Goal: Transaction & Acquisition: Purchase product/service

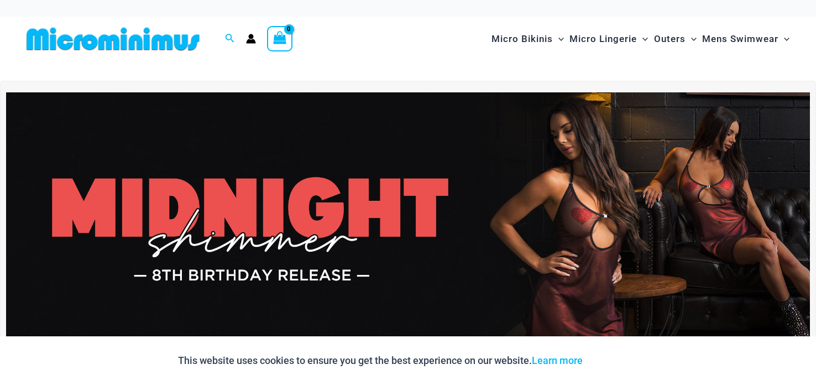
click at [694, 179] on img at bounding box center [408, 228] width 804 height 273
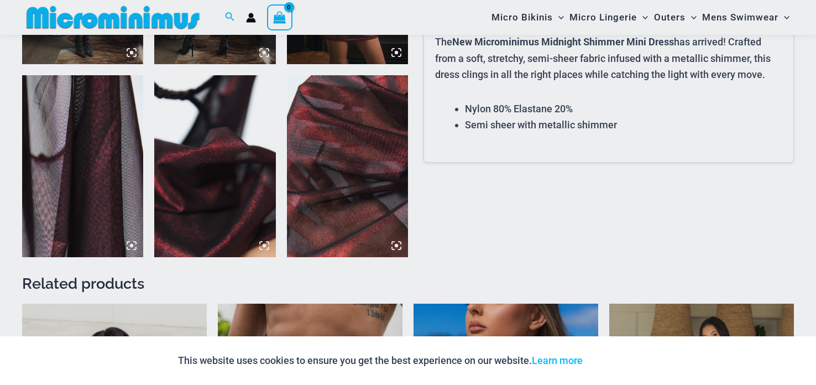
scroll to position [1018, 0]
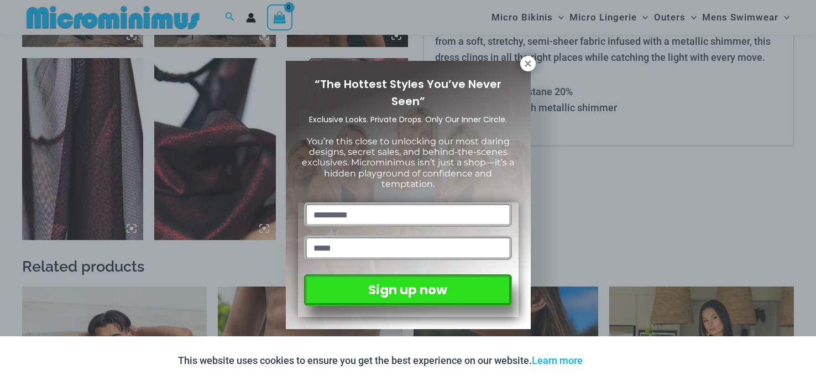
drag, startPoint x: 815, startPoint y: 12, endPoint x: 809, endPoint y: 114, distance: 103.0
click at [525, 69] on button at bounding box center [527, 63] width 15 height 15
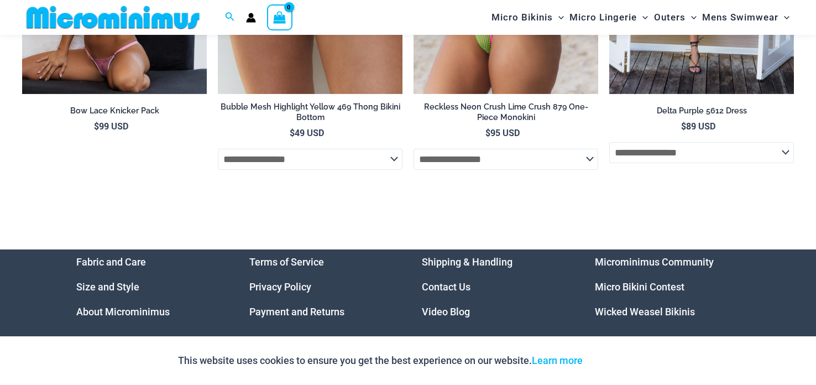
scroll to position [3269, 0]
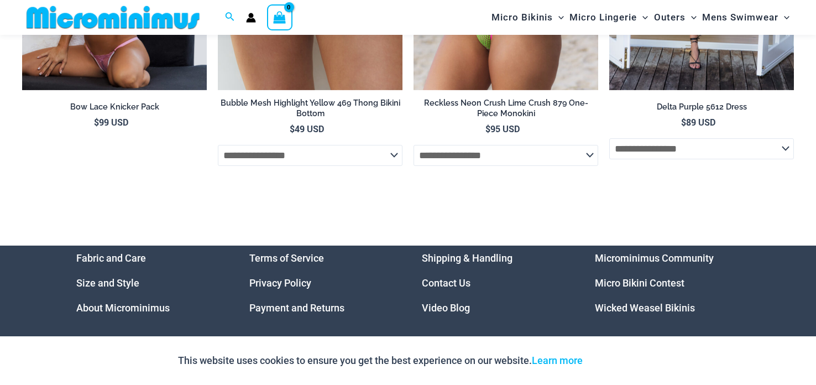
click at [639, 313] on link "Wicked Weasel Bikinis" at bounding box center [645, 308] width 100 height 12
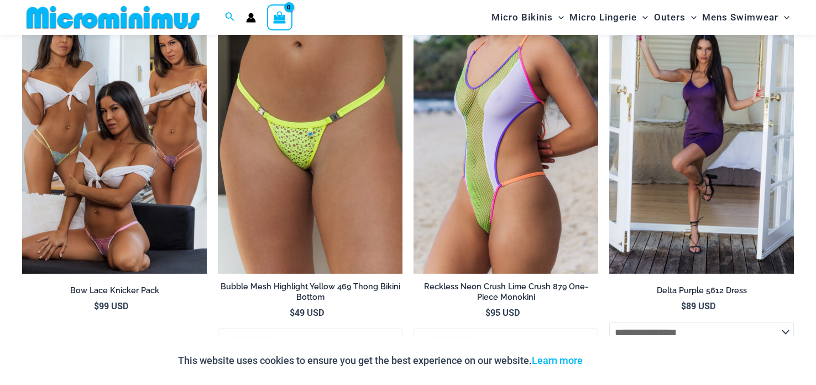
scroll to position [3060, 0]
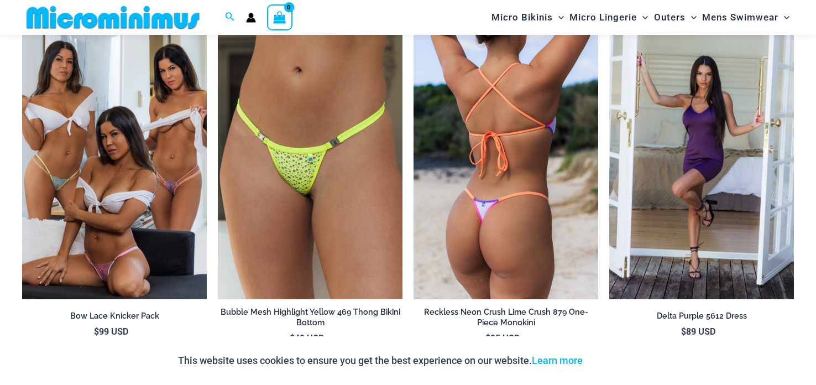
click at [491, 191] on img at bounding box center [506, 160] width 185 height 277
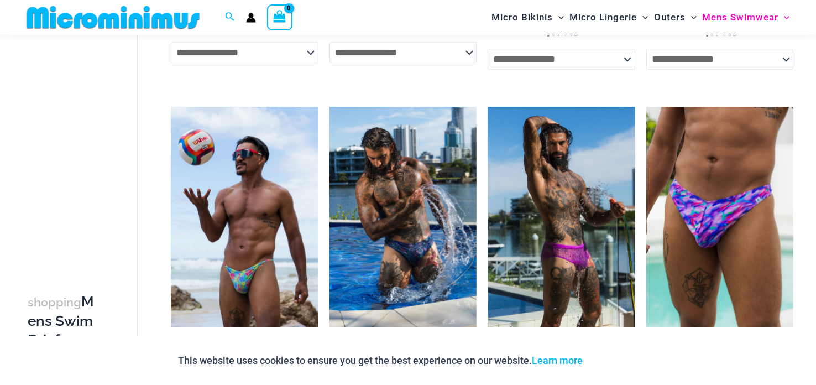
scroll to position [338, 0]
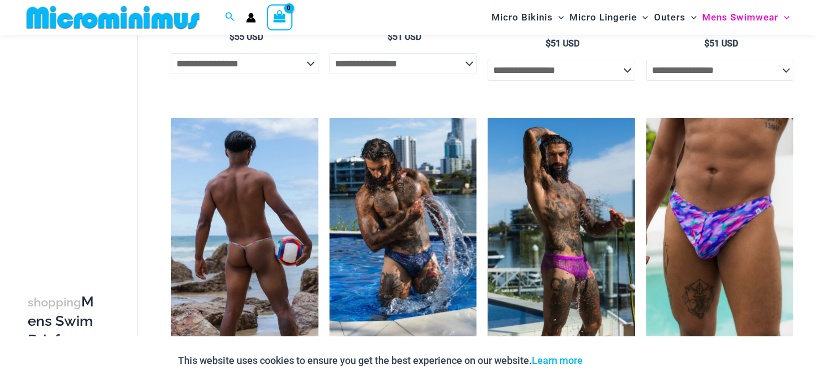
click at [251, 231] on img at bounding box center [244, 228] width 147 height 221
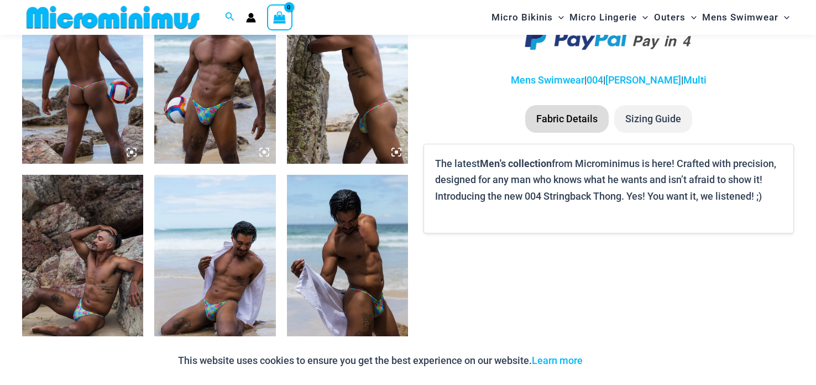
scroll to position [700, 0]
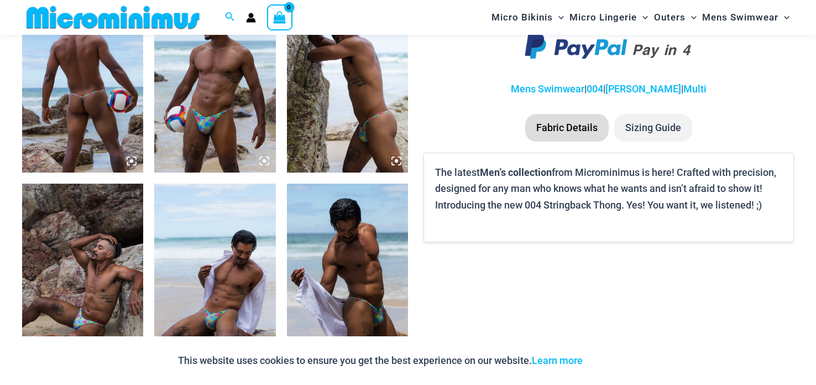
click at [193, 101] on img at bounding box center [214, 82] width 121 height 182
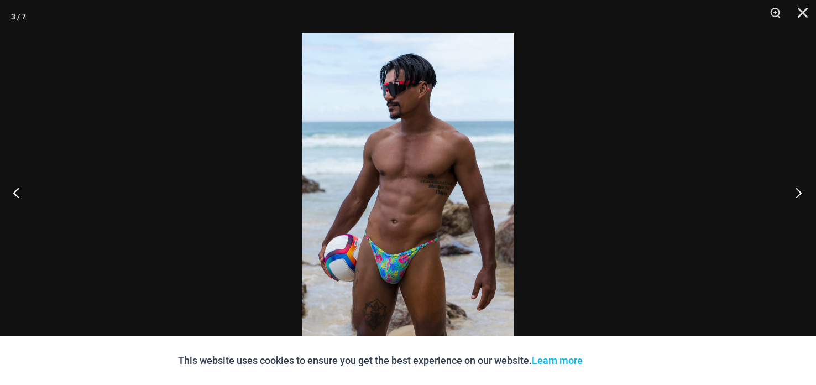
click at [801, 193] on button "Next" at bounding box center [794, 192] width 41 height 55
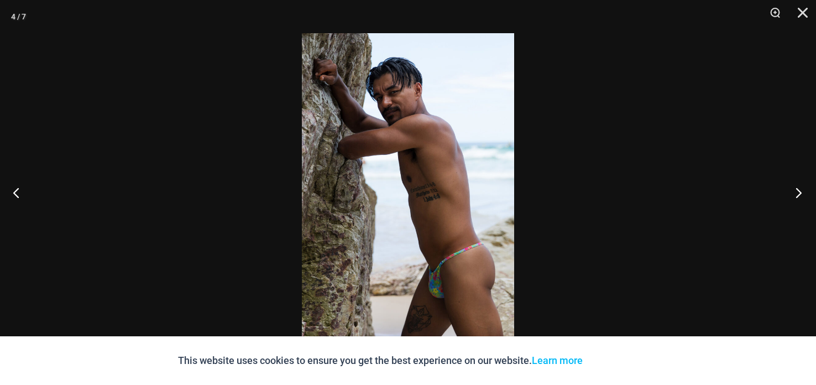
click at [796, 191] on button "Next" at bounding box center [794, 192] width 41 height 55
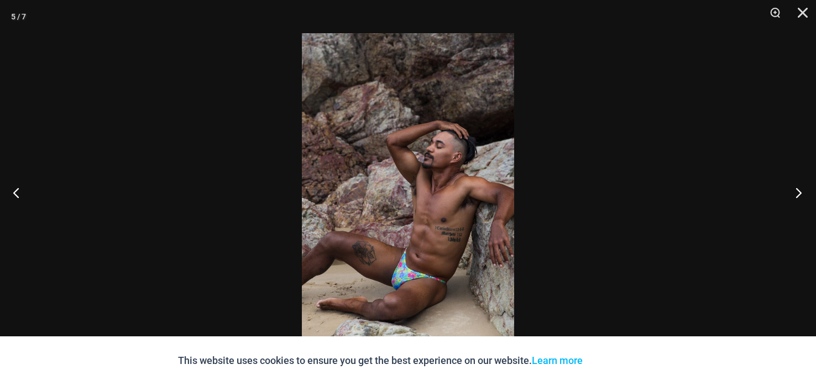
click at [793, 187] on button "Next" at bounding box center [794, 192] width 41 height 55
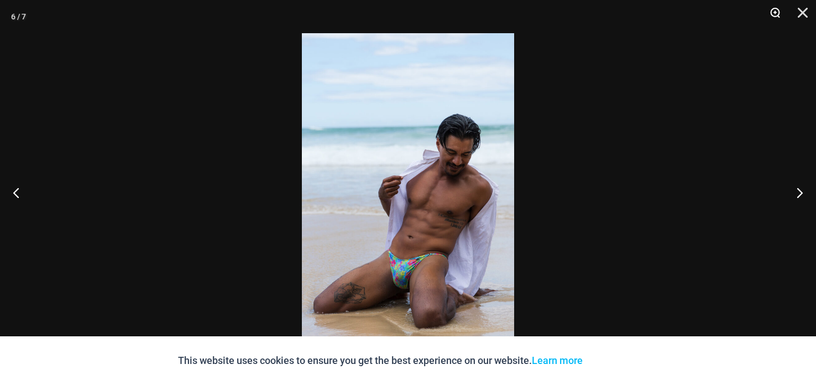
click at [769, 15] on button "Zoom" at bounding box center [771, 16] width 28 height 33
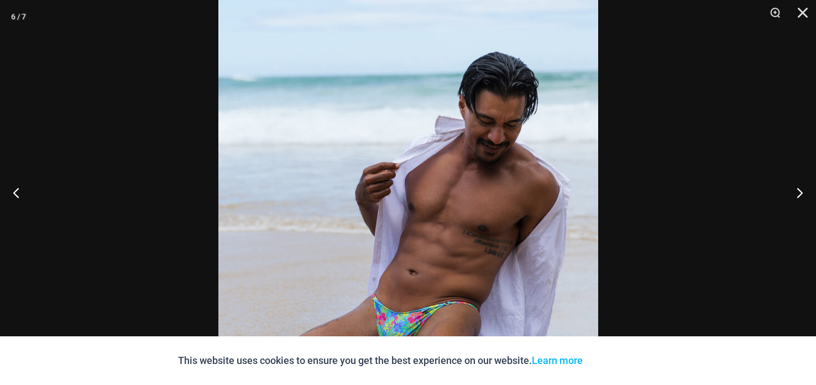
click at [616, 92] on div at bounding box center [408, 192] width 816 height 385
click at [611, 61] on div at bounding box center [408, 192] width 816 height 385
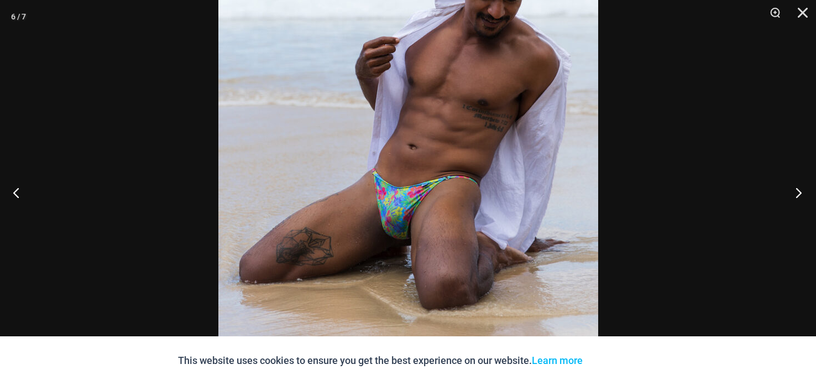
click at [796, 187] on button "Next" at bounding box center [794, 192] width 41 height 55
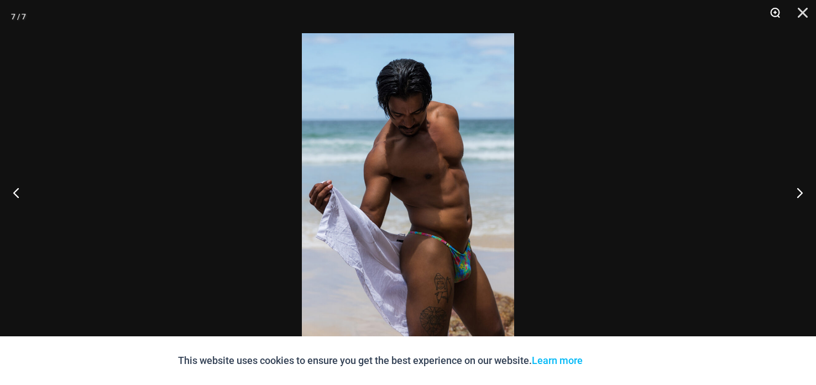
click at [777, 14] on button "Zoom" at bounding box center [771, 16] width 28 height 33
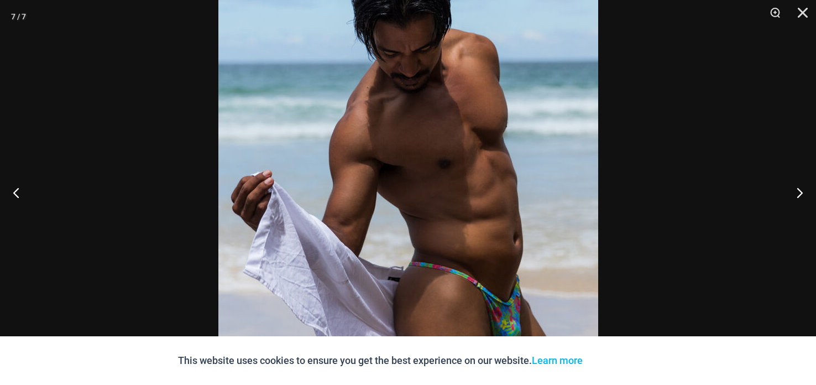
click at [536, 104] on img at bounding box center [408, 192] width 380 height 569
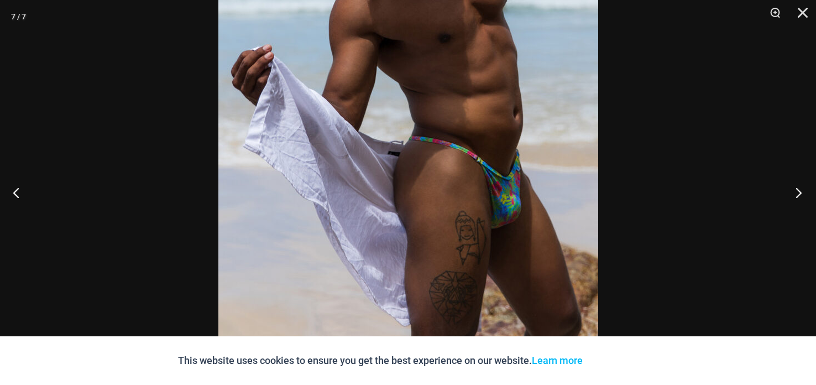
click at [804, 188] on button "Next" at bounding box center [794, 192] width 41 height 55
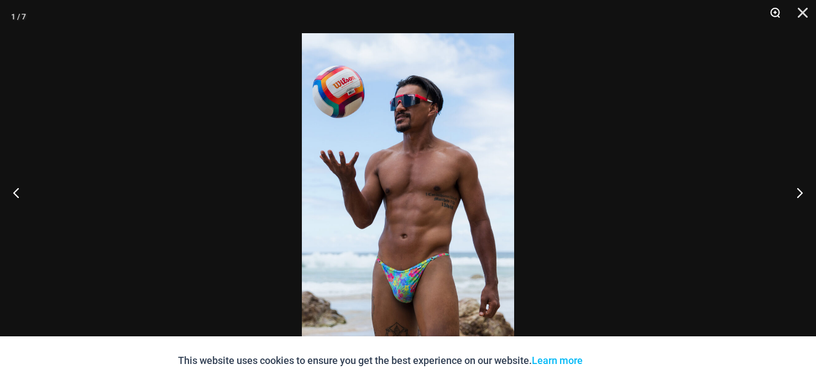
click at [775, 9] on button "Zoom" at bounding box center [771, 16] width 28 height 33
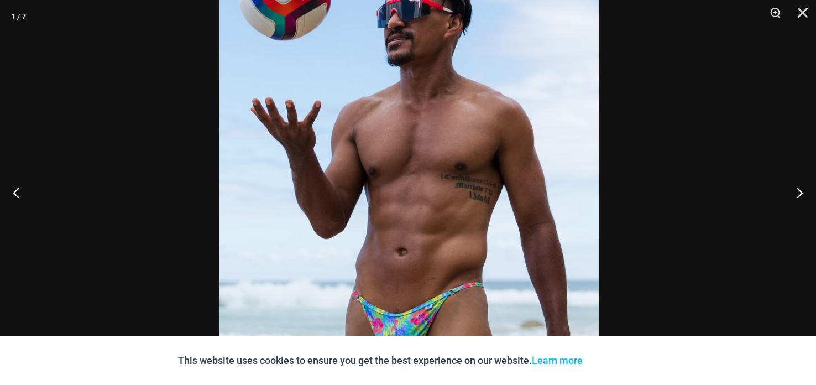
click at [358, 139] on img at bounding box center [409, 173] width 380 height 569
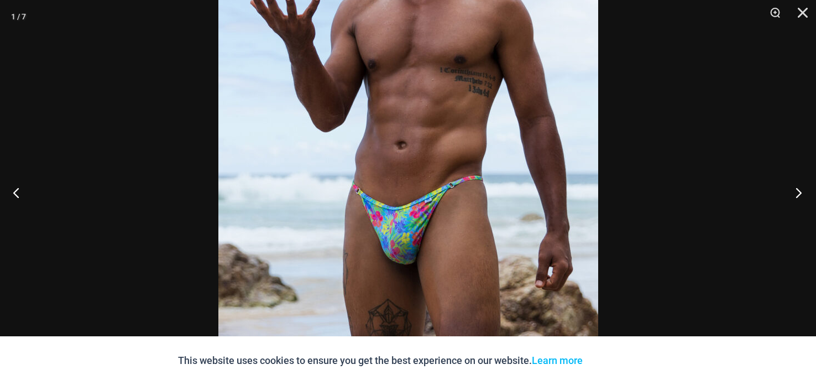
click at [797, 189] on button "Next" at bounding box center [794, 192] width 41 height 55
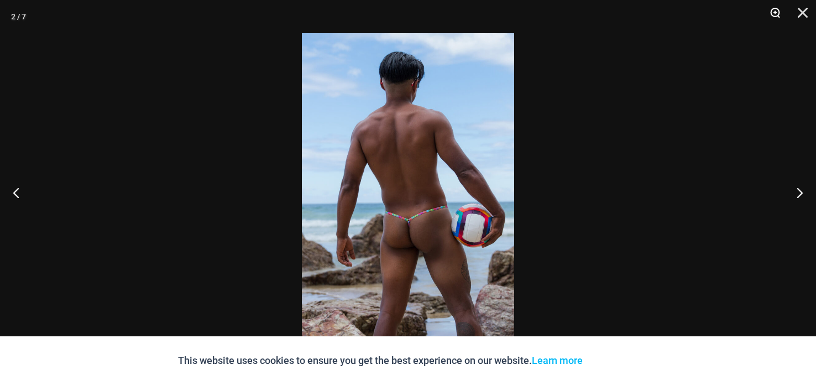
click at [768, 16] on button "Zoom" at bounding box center [771, 16] width 28 height 33
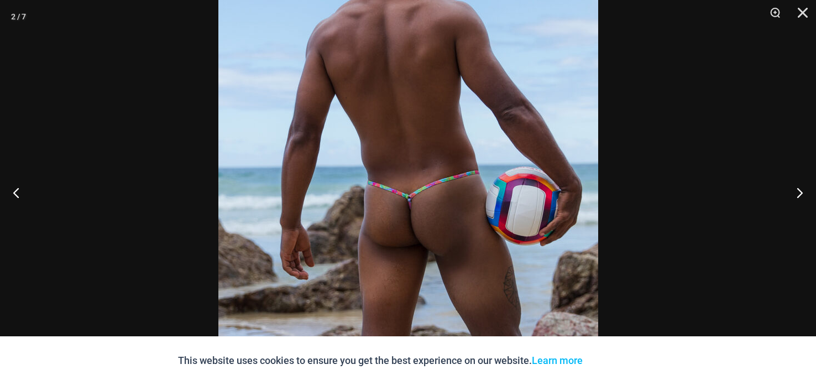
click at [426, 179] on img at bounding box center [408, 146] width 380 height 569
click at [431, 128] on img at bounding box center [408, 146] width 380 height 569
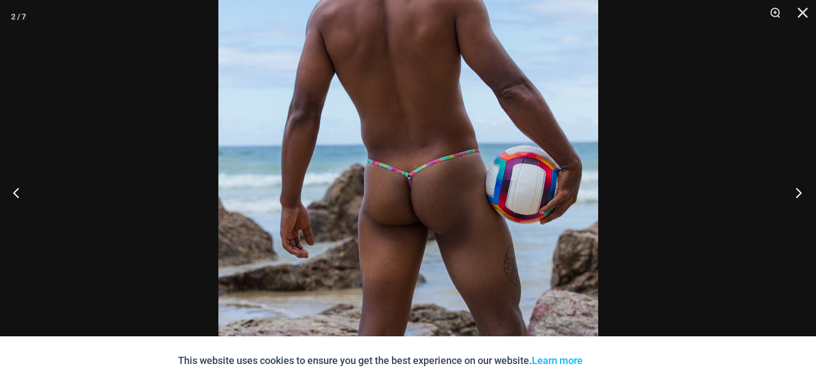
click at [800, 193] on button "Next" at bounding box center [794, 192] width 41 height 55
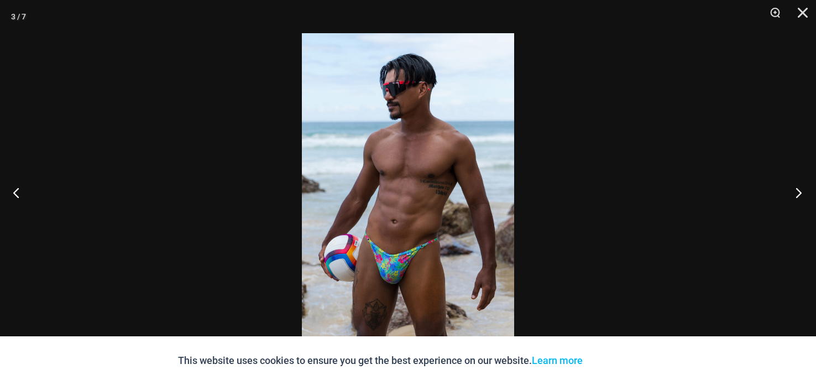
click at [800, 195] on button "Next" at bounding box center [794, 192] width 41 height 55
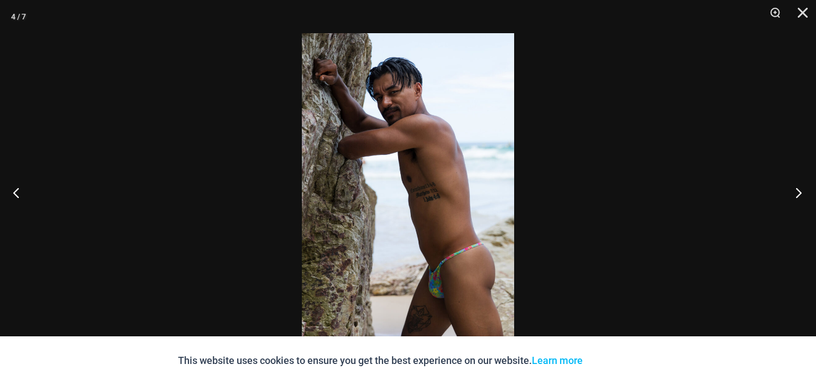
click at [797, 186] on button "Next" at bounding box center [794, 192] width 41 height 55
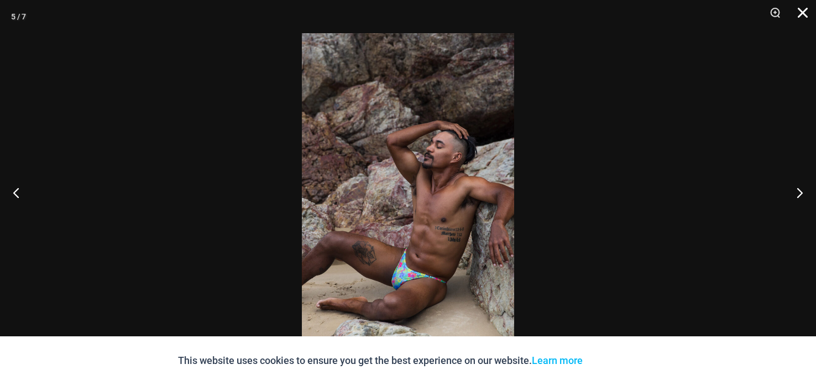
click at [801, 9] on button "Close" at bounding box center [799, 16] width 28 height 33
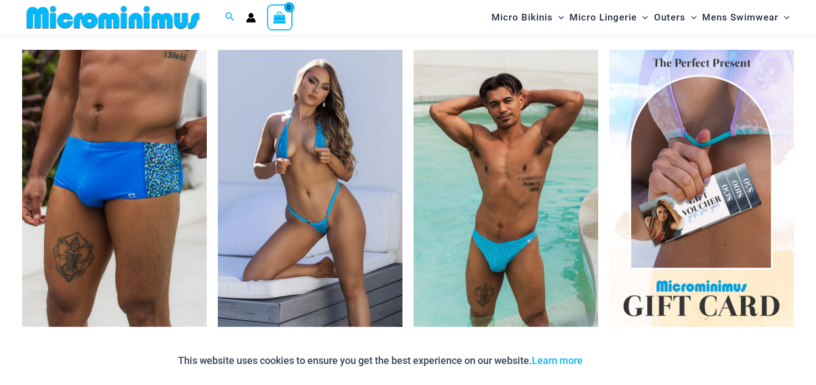
scroll to position [1844, 0]
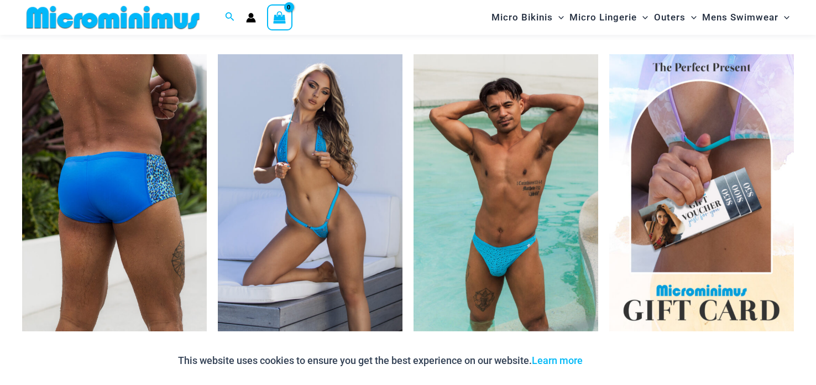
click at [82, 211] on img at bounding box center [114, 192] width 185 height 277
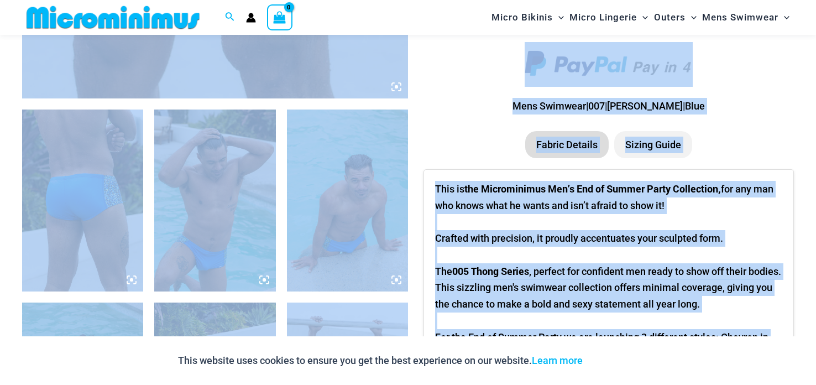
scroll to position [590, 0]
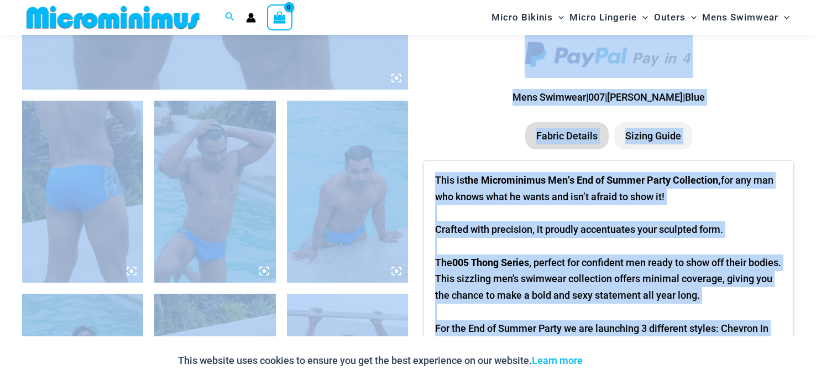
drag, startPoint x: 815, startPoint y: 30, endPoint x: 813, endPoint y: 87, distance: 56.5
click at [422, 107] on section "Keep Shopping Byron Men’s Wear End of Summer Offer Range From: $ 51 USD Men’s D…" at bounding box center [408, 248] width 772 height 1474
click at [418, 110] on section "Keep Shopping Byron Men’s Wear End of Summer Offer Range From: $ 51 USD Men’s D…" at bounding box center [408, 248] width 772 height 1474
click at [413, 113] on section "Keep Shopping Byron Men’s Wear End of Summer Offer Range From: $ 51 USD Men’s D…" at bounding box center [408, 248] width 772 height 1474
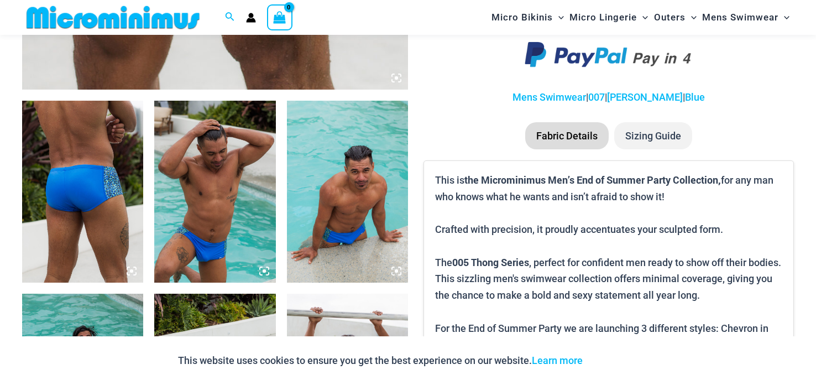
click at [413, 113] on section "Keep Shopping Byron Men’s Wear End of Summer Offer Range From: $ 51 USD Men’s D…" at bounding box center [408, 248] width 772 height 1474
click at [184, 190] on img at bounding box center [214, 192] width 121 height 182
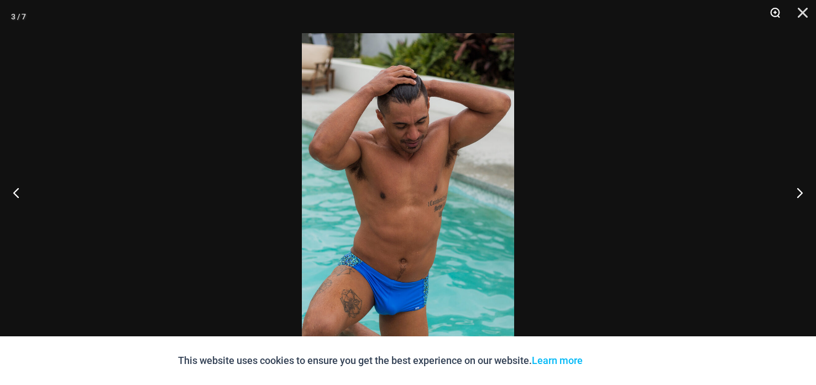
click at [774, 12] on button "Zoom" at bounding box center [771, 16] width 28 height 33
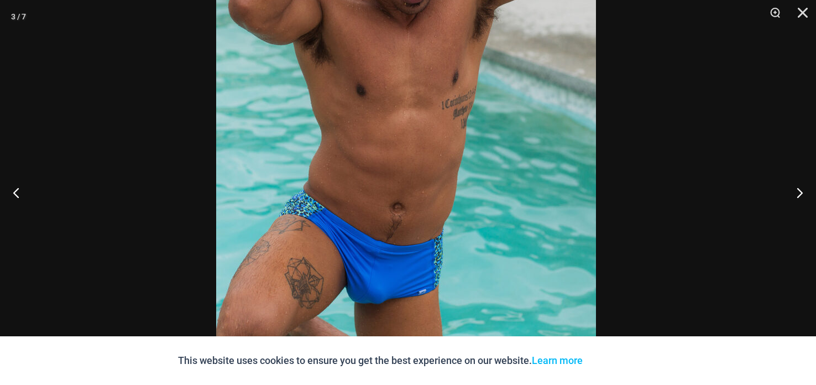
click at [472, 69] on img at bounding box center [406, 84] width 380 height 569
click at [472, 63] on img at bounding box center [406, 84] width 380 height 569
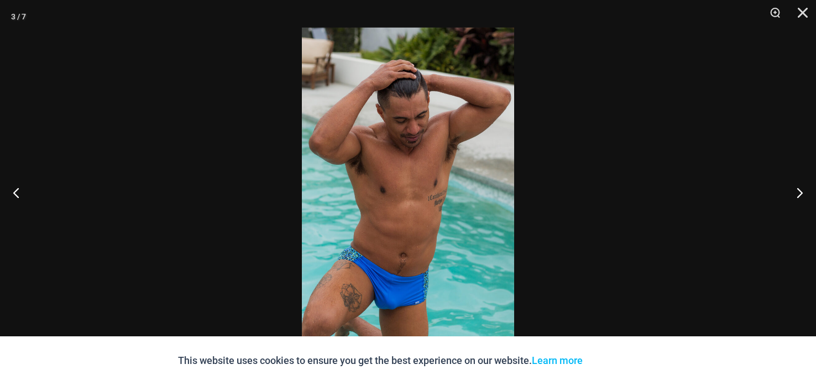
click at [424, 166] on img at bounding box center [408, 187] width 212 height 318
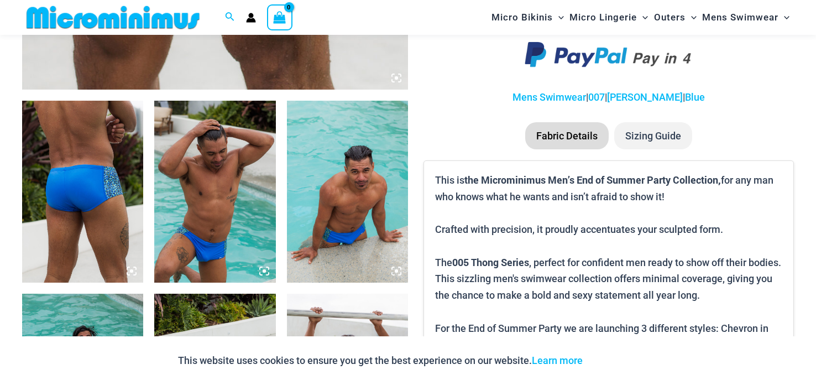
click at [215, 214] on img at bounding box center [214, 192] width 121 height 182
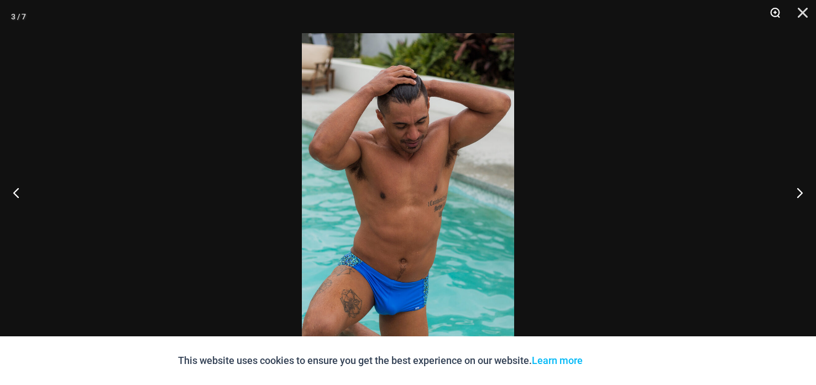
click at [769, 19] on button "Zoom" at bounding box center [771, 16] width 28 height 33
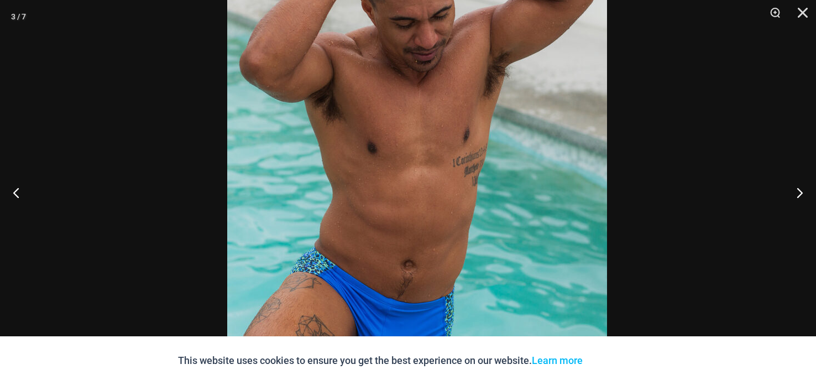
click at [478, 80] on img at bounding box center [417, 141] width 380 height 569
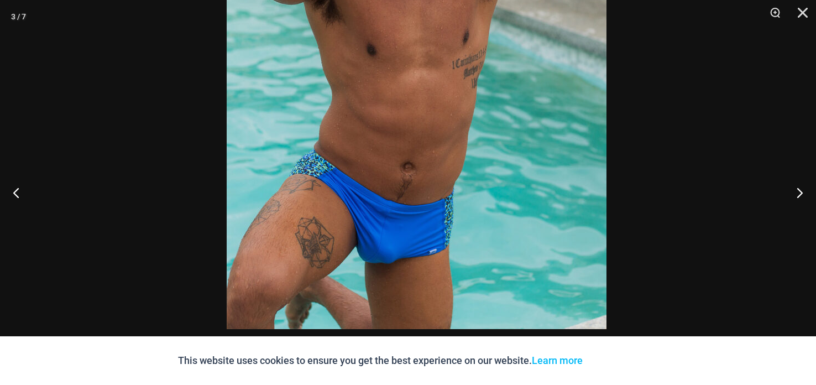
click at [474, 66] on img at bounding box center [417, 44] width 380 height 569
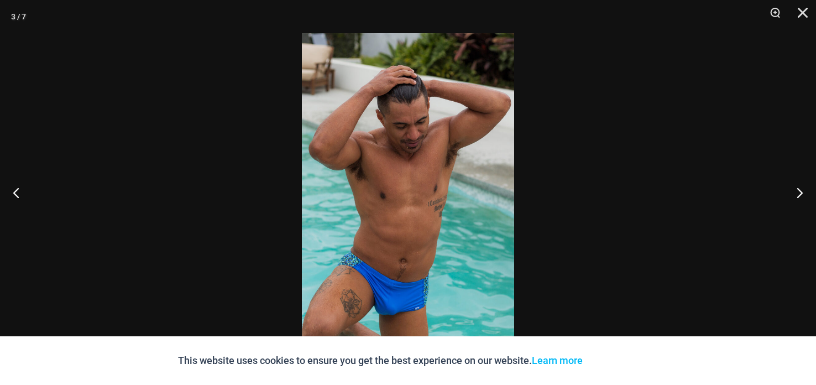
click at [391, 182] on img at bounding box center [408, 192] width 212 height 318
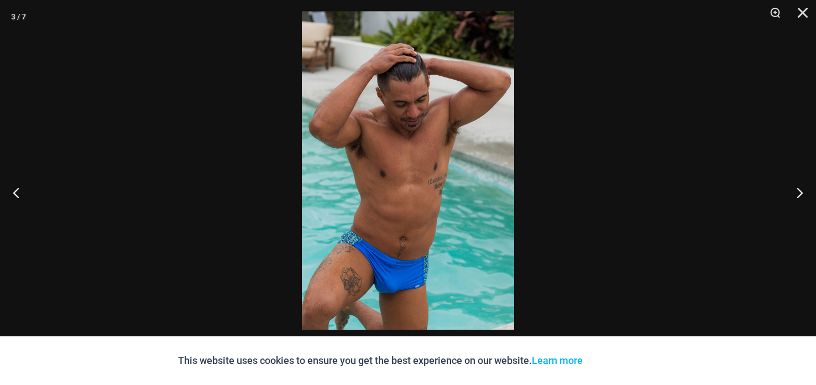
click at [371, 168] on img at bounding box center [408, 170] width 212 height 318
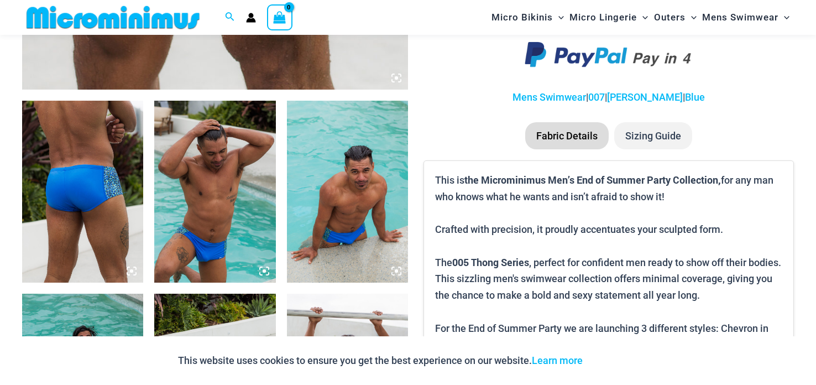
click at [239, 253] on img at bounding box center [214, 192] width 121 height 182
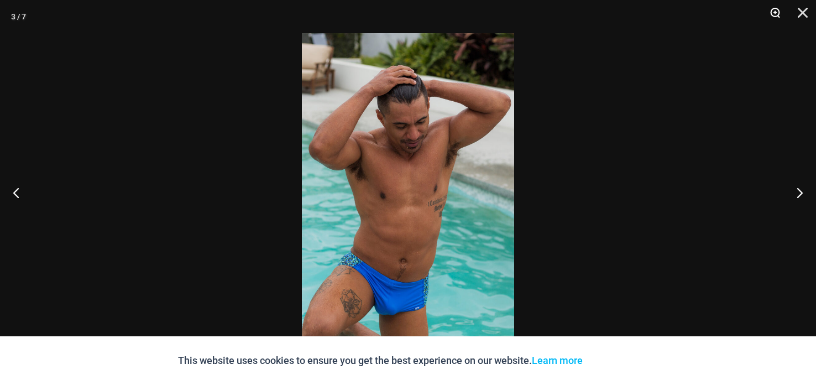
click at [773, 14] on button "Zoom" at bounding box center [771, 16] width 28 height 33
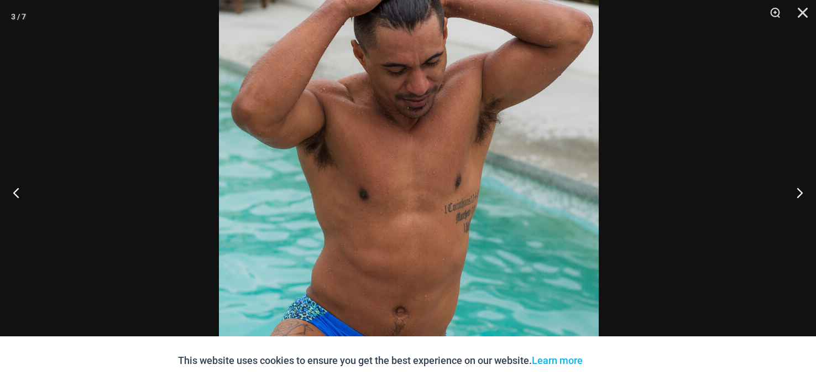
click at [531, 176] on img at bounding box center [409, 188] width 380 height 569
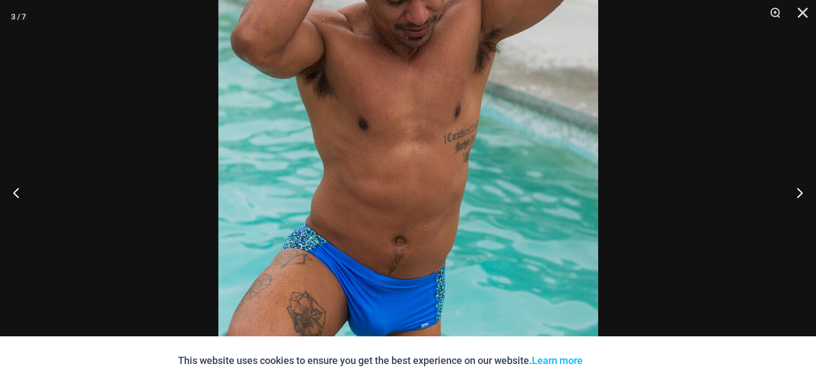
click at [559, 191] on img at bounding box center [408, 118] width 380 height 569
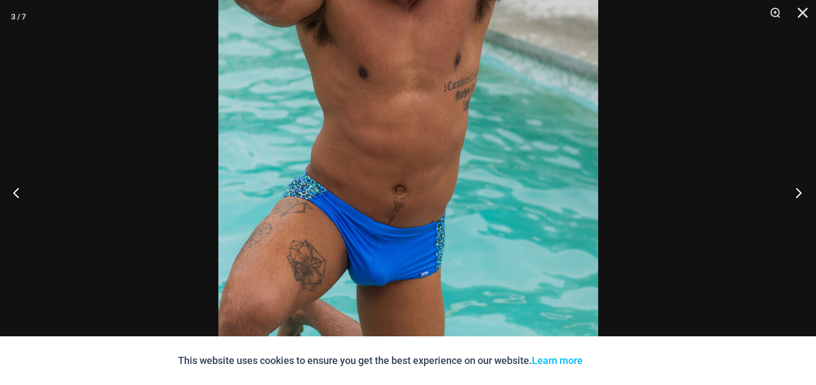
click at [795, 190] on button "Next" at bounding box center [794, 192] width 41 height 55
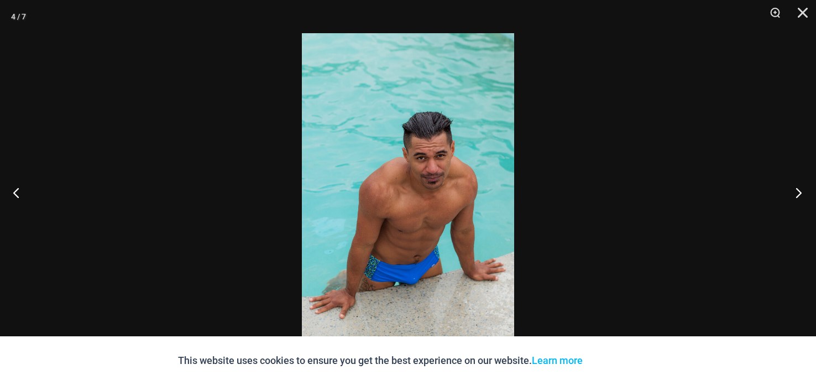
click at [794, 190] on button "Next" at bounding box center [794, 192] width 41 height 55
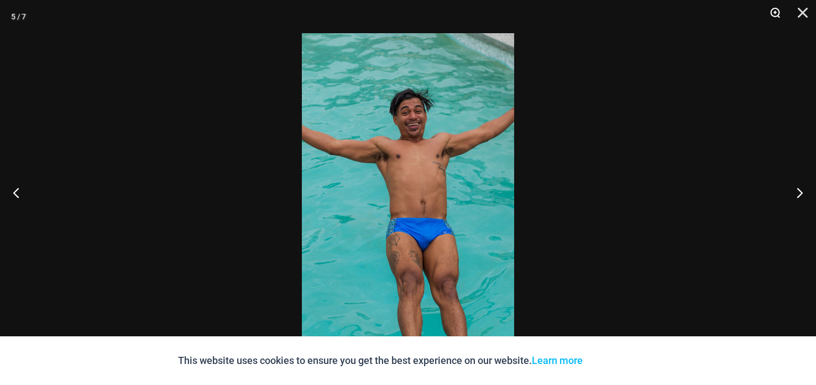
click at [769, 12] on button "Zoom" at bounding box center [771, 16] width 28 height 33
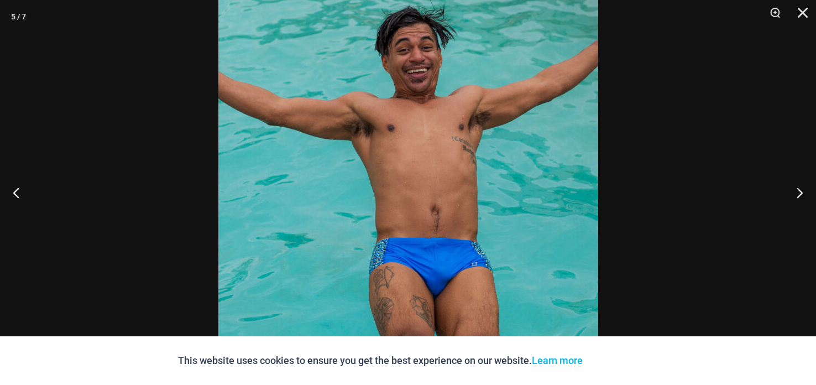
click at [385, 88] on img at bounding box center [408, 192] width 380 height 569
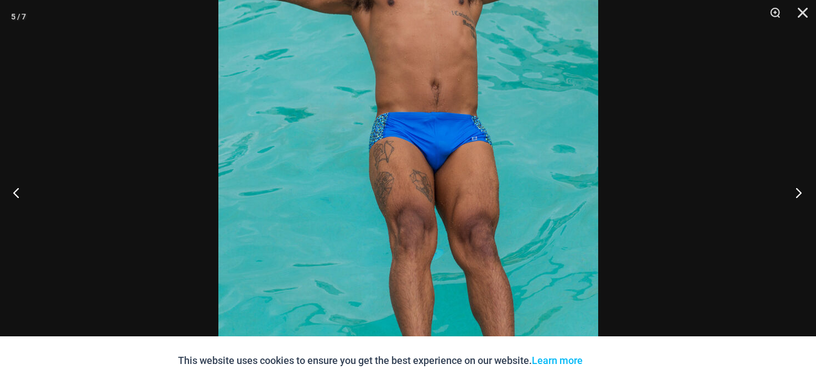
click at [798, 195] on button "Next" at bounding box center [794, 192] width 41 height 55
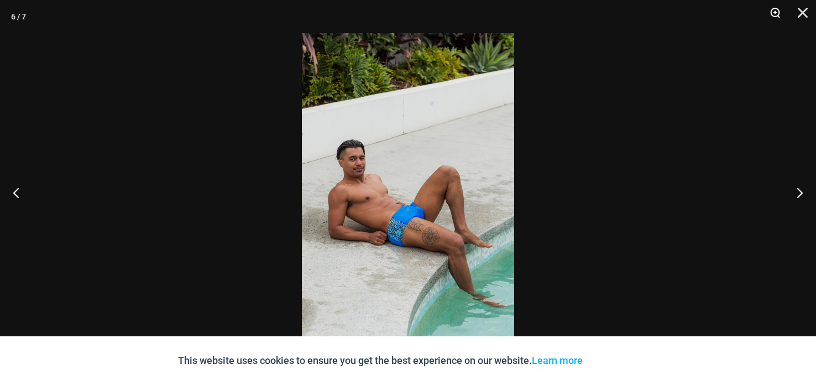
click at [773, 13] on button "Zoom" at bounding box center [771, 16] width 28 height 33
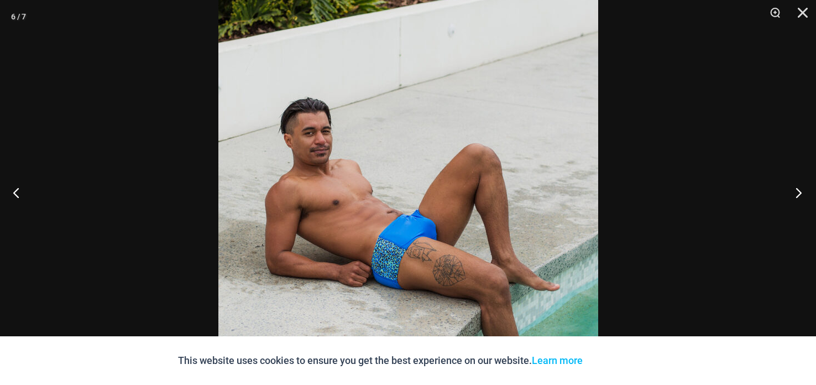
click at [798, 191] on button "Next" at bounding box center [794, 192] width 41 height 55
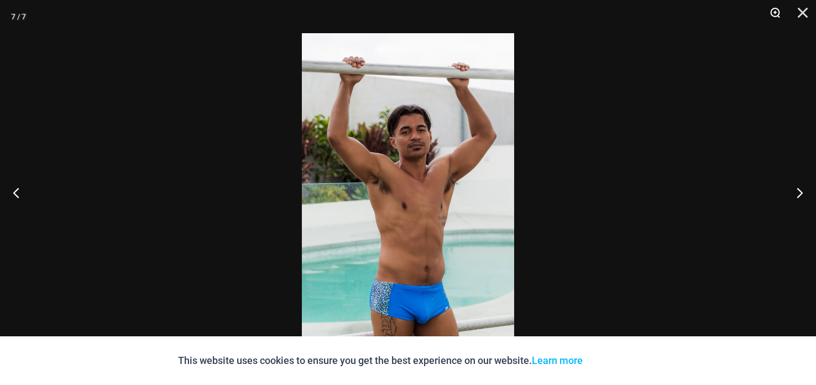
click at [775, 18] on button "Zoom" at bounding box center [771, 16] width 28 height 33
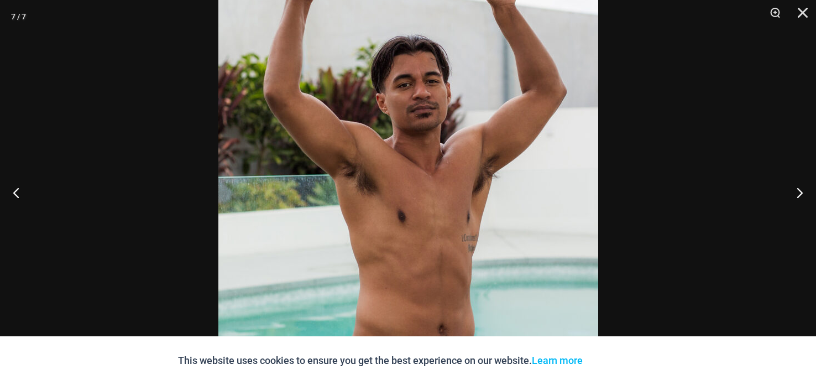
click at [379, 123] on img at bounding box center [408, 192] width 380 height 569
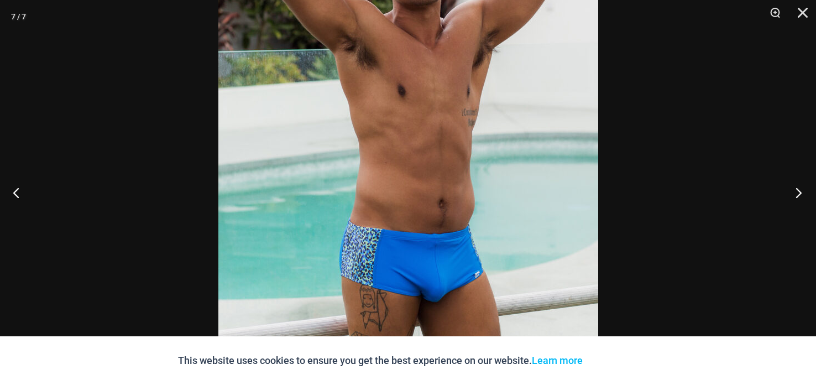
click at [791, 190] on button "Next" at bounding box center [794, 192] width 41 height 55
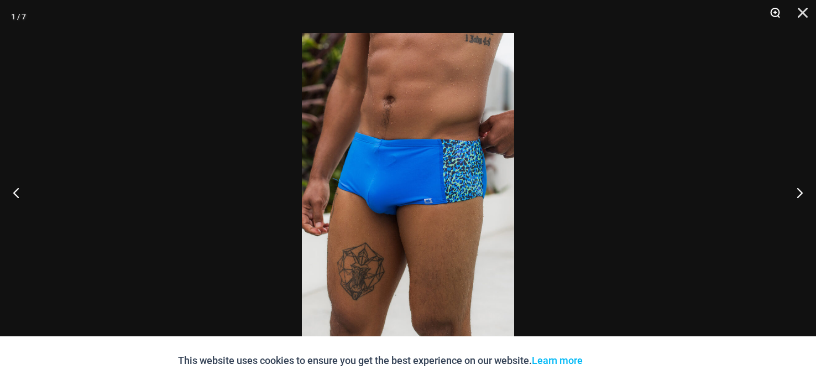
click at [766, 11] on button "Zoom" at bounding box center [771, 16] width 28 height 33
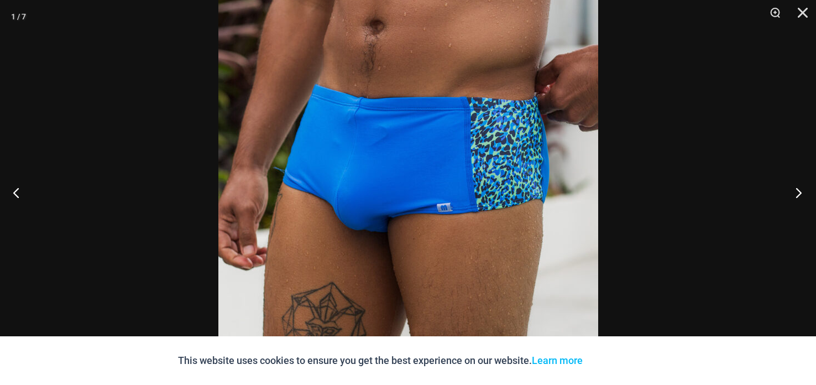
click at [806, 190] on button "Next" at bounding box center [794, 192] width 41 height 55
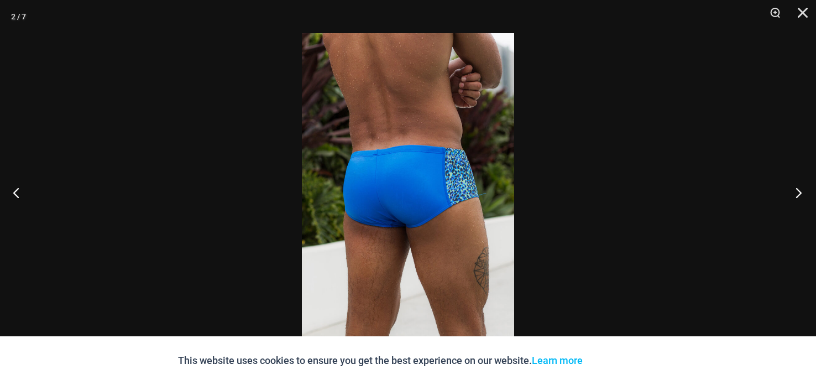
click at [798, 186] on button "Next" at bounding box center [794, 192] width 41 height 55
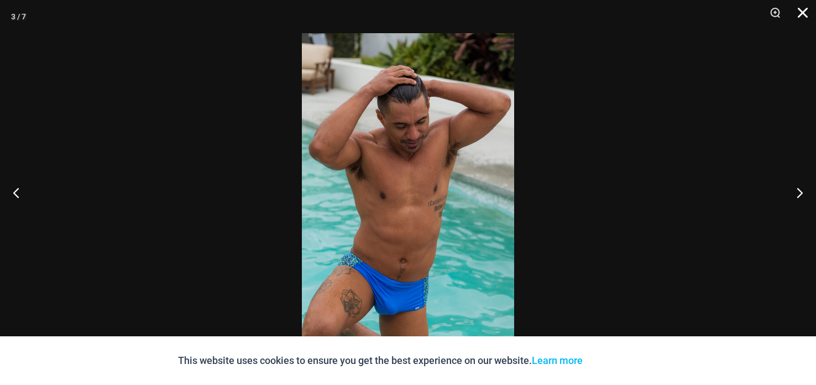
click at [807, 8] on button "Close" at bounding box center [799, 16] width 28 height 33
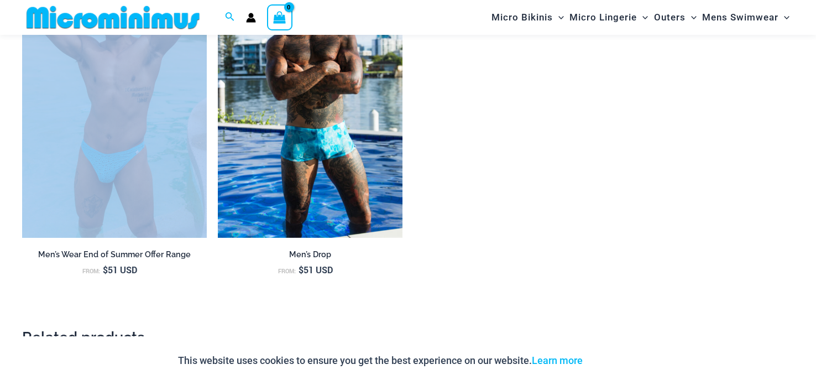
scroll to position [1291, 0]
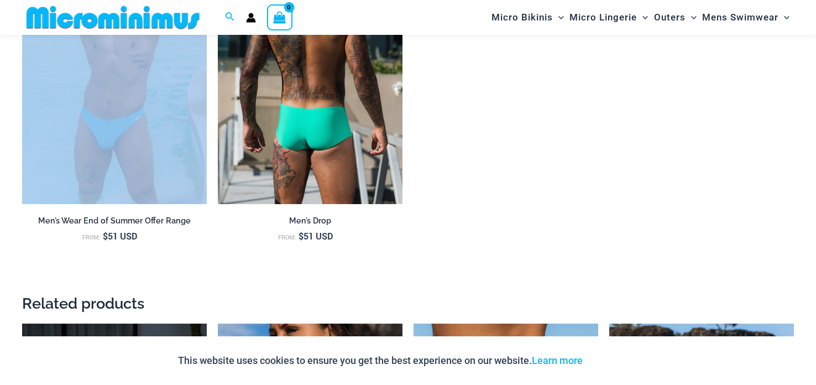
click at [329, 124] on img at bounding box center [310, 65] width 185 height 277
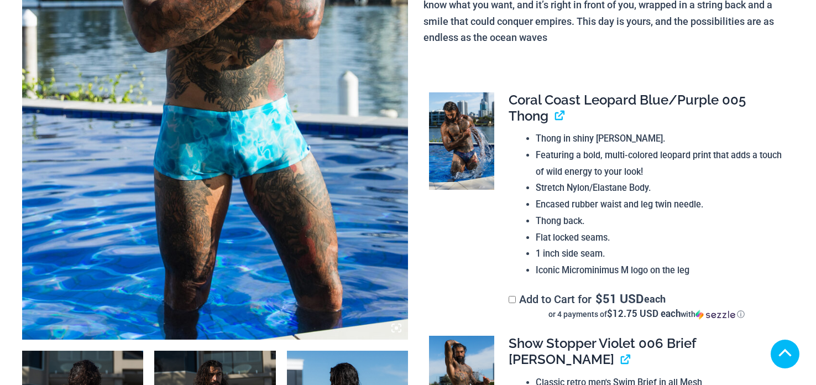
scroll to position [800, 0]
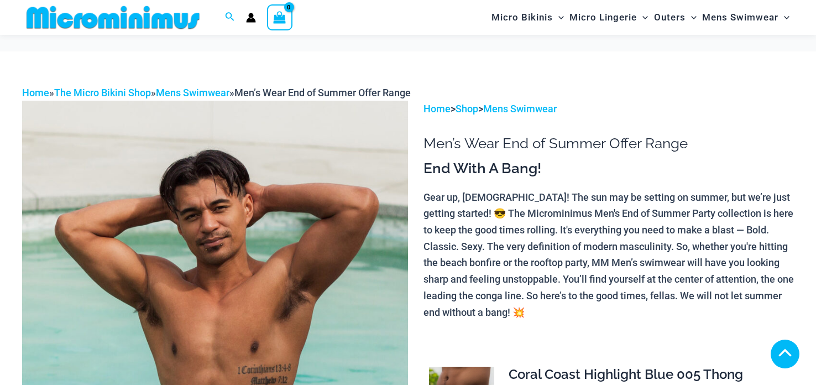
click at [282, 101] on img at bounding box center [215, 390] width 386 height 579
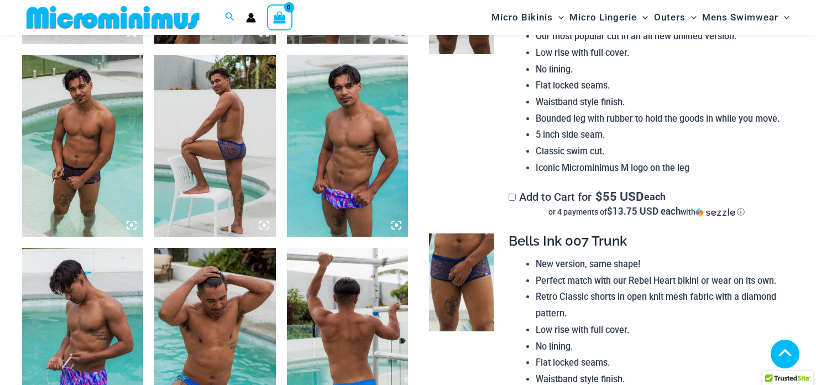
scroll to position [1534, 0]
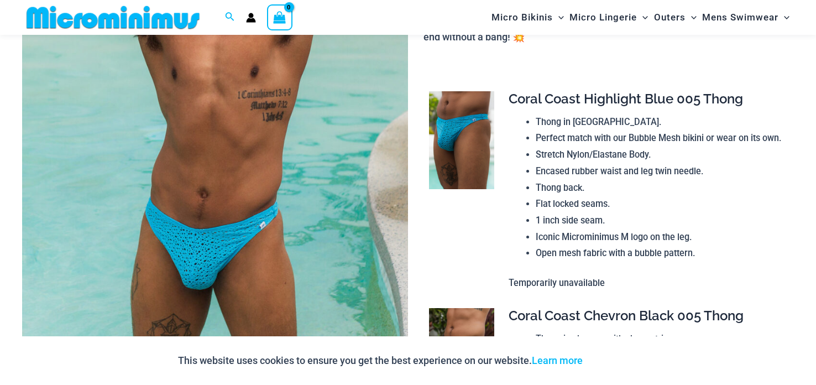
scroll to position [274, 0]
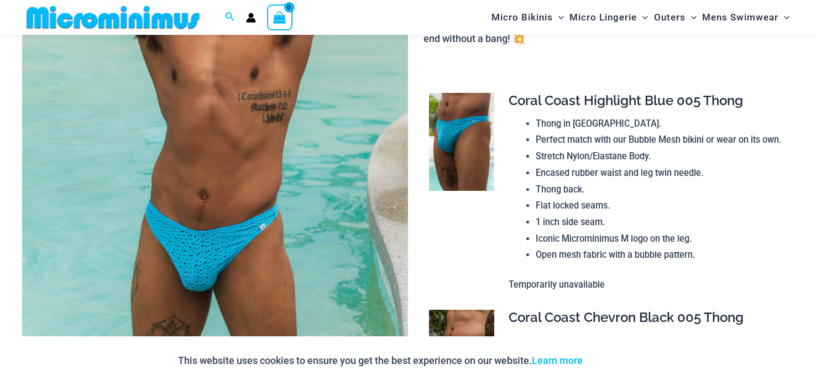
click at [451, 154] on img at bounding box center [461, 142] width 65 height 98
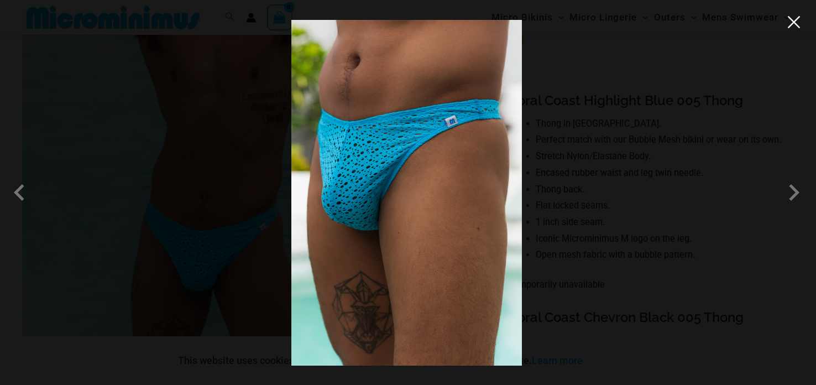
drag, startPoint x: 797, startPoint y: 24, endPoint x: 787, endPoint y: 22, distance: 10.2
click at [797, 23] on button "Close" at bounding box center [794, 22] width 17 height 17
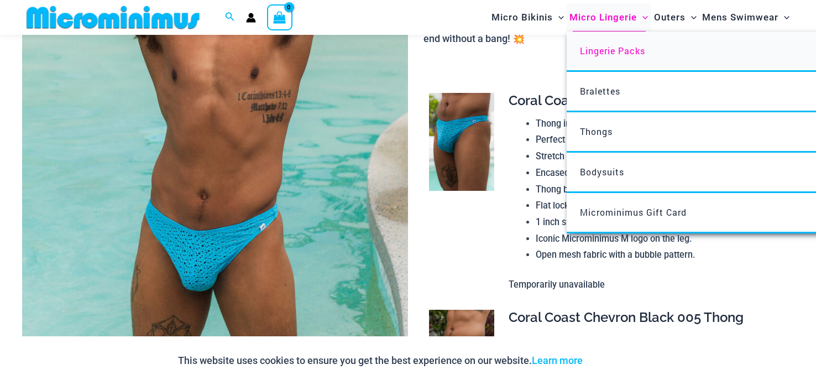
click at [594, 46] on span "Lingerie Packs" at bounding box center [612, 51] width 65 height 12
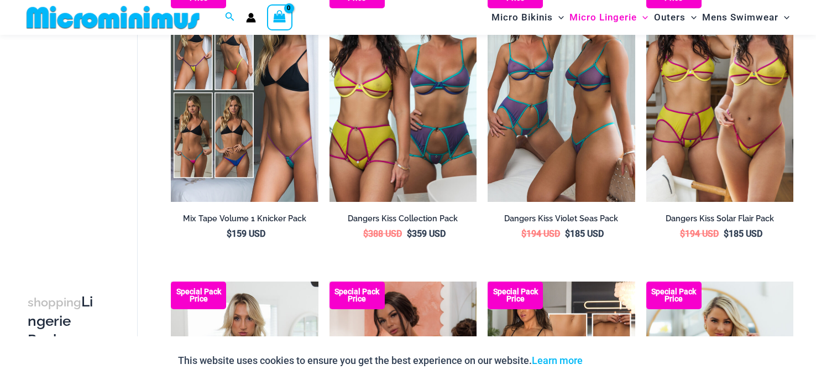
scroll to position [747, 0]
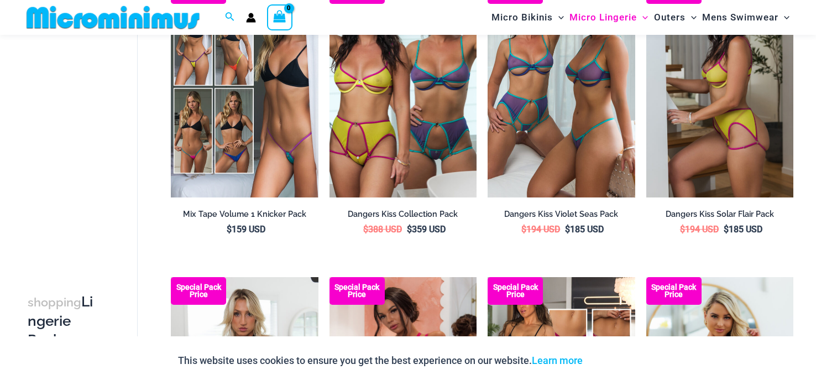
click at [711, 171] on img at bounding box center [719, 86] width 147 height 221
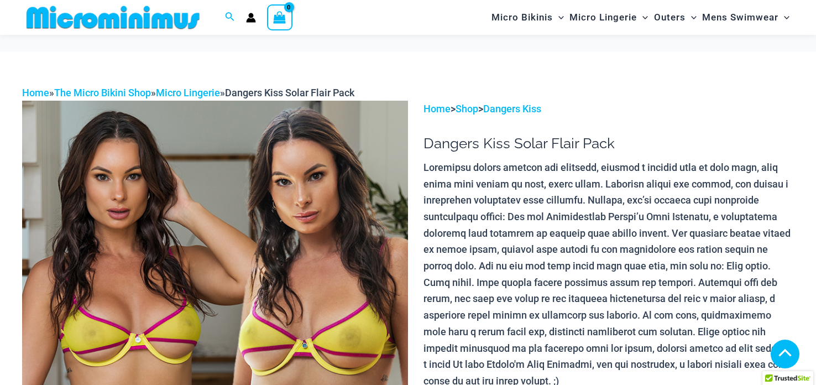
click at [360, 145] on img at bounding box center [215, 390] width 386 height 579
click at [359, 146] on img at bounding box center [215, 390] width 386 height 579
click at [287, 155] on img at bounding box center [215, 390] width 386 height 579
click at [287, 152] on img at bounding box center [215, 390] width 386 height 579
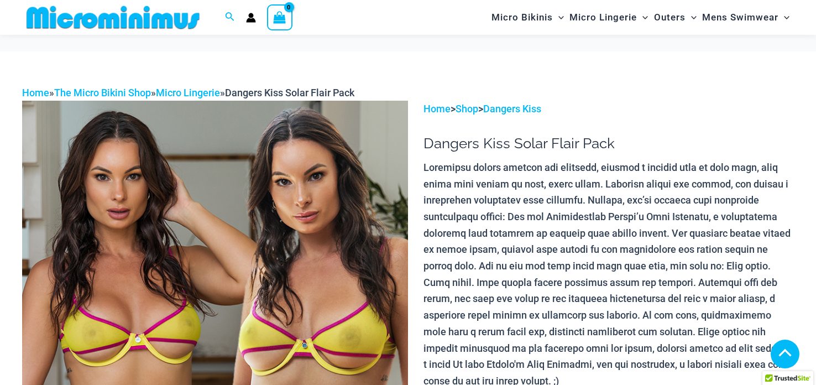
click at [287, 152] on img at bounding box center [215, 390] width 386 height 579
click at [287, 151] on img at bounding box center [215, 390] width 386 height 579
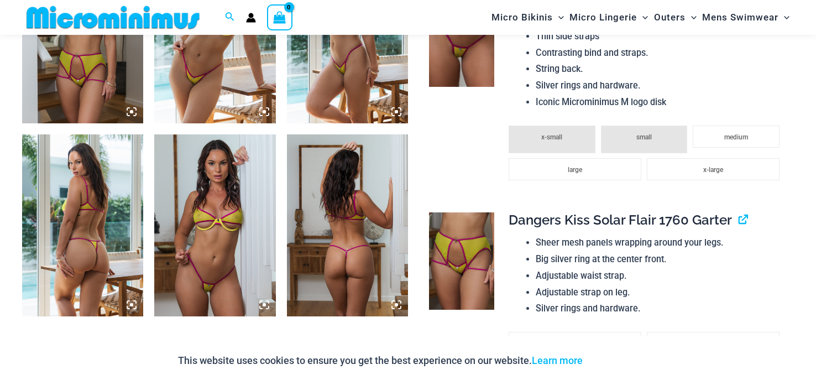
scroll to position [899, 0]
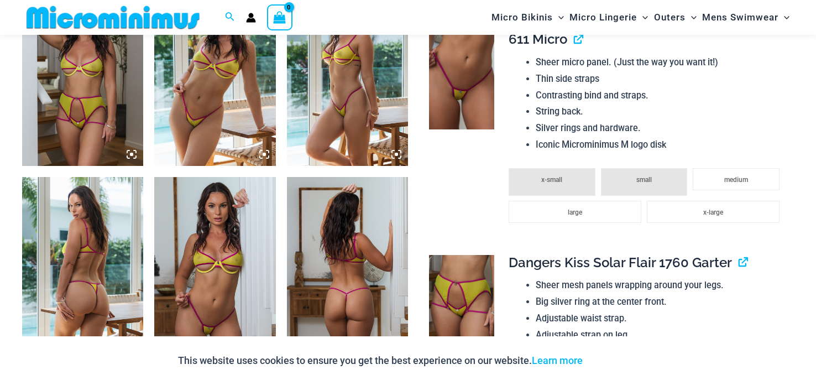
click at [343, 269] on img at bounding box center [347, 268] width 121 height 182
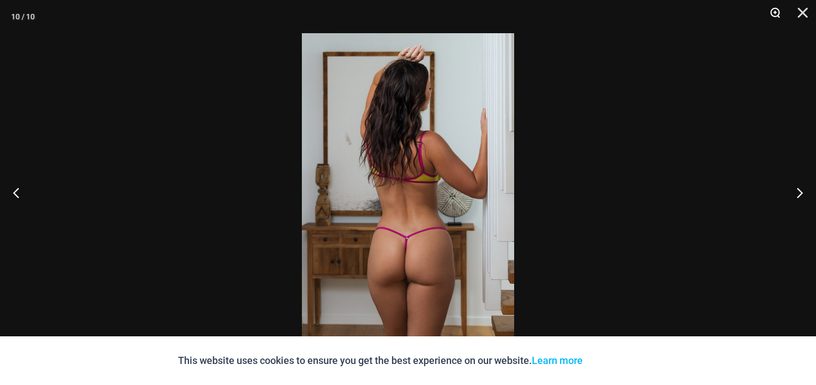
click at [772, 6] on button "Zoom" at bounding box center [771, 16] width 28 height 33
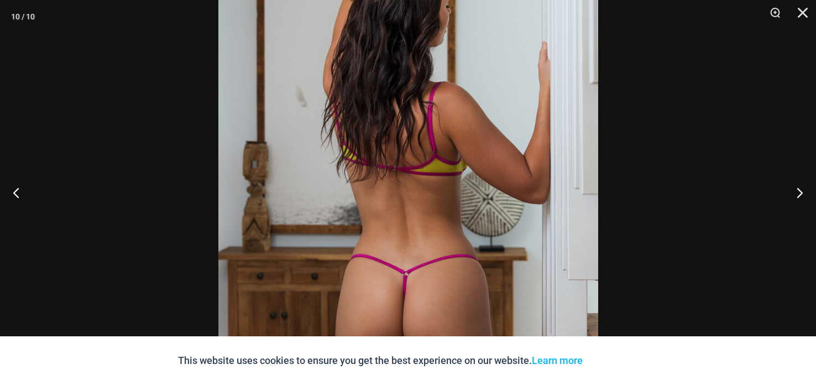
scroll to position [883, 0]
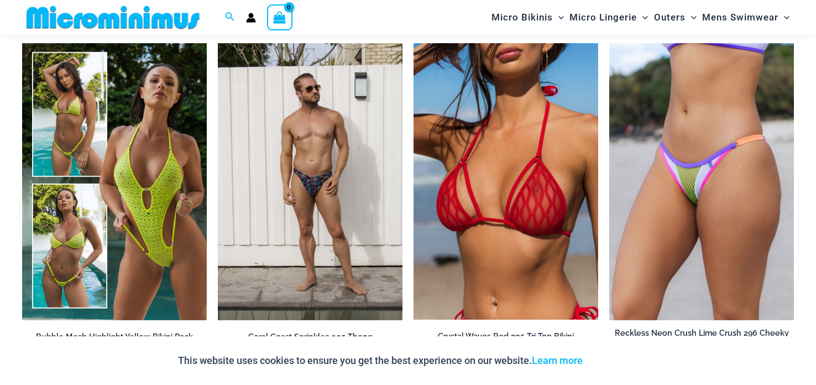
scroll to position [1836, 0]
